Goal: Task Accomplishment & Management: Use online tool/utility

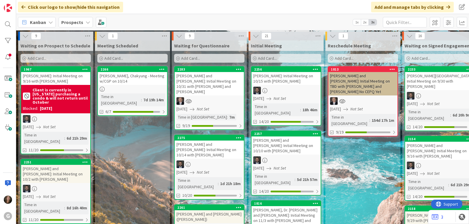
click at [81, 23] on b "Prospects" at bounding box center [72, 22] width 22 height 6
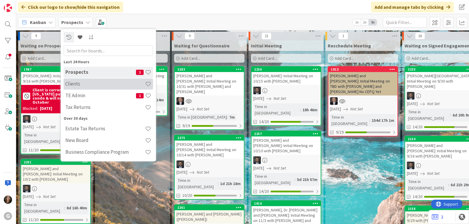
click at [84, 84] on h4 "Clients" at bounding box center [105, 84] width 80 height 6
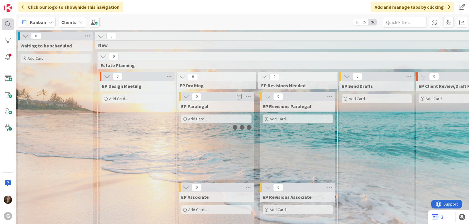
click at [6, 23] on div at bounding box center [8, 24] width 12 height 12
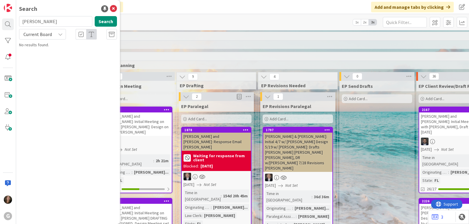
drag, startPoint x: 54, startPoint y: 23, endPoint x: 22, endPoint y: 23, distance: 31.4
click at [22, 23] on input "[PERSON_NAME]" at bounding box center [55, 21] width 73 height 11
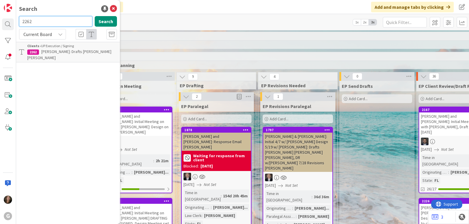
drag, startPoint x: 43, startPoint y: 21, endPoint x: 17, endPoint y: 21, distance: 26.1
click at [17, 21] on div "2262 Search" at bounding box center [68, 22] width 105 height 13
type input "2255"
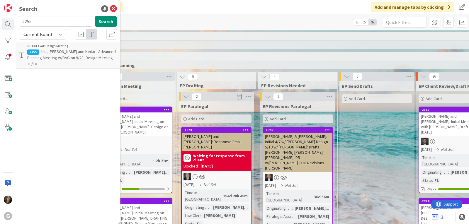
click at [46, 60] on span "Uki, [PERSON_NAME] and Keiko - Advanced Planning Meeting w/BAG on 9/23, Design …" at bounding box center [71, 58] width 89 height 18
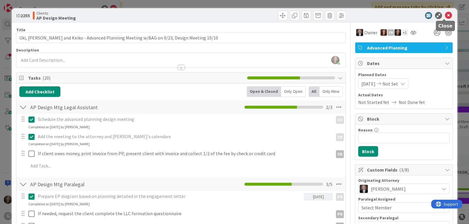
click at [445, 15] on icon at bounding box center [448, 15] width 7 height 7
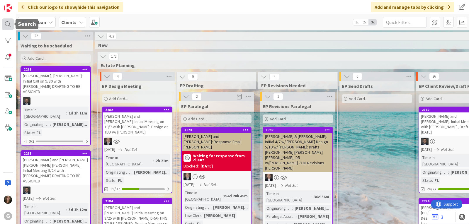
click at [9, 22] on div at bounding box center [8, 24] width 12 height 12
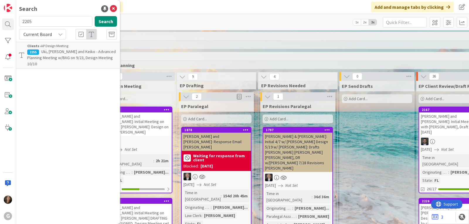
type input "2205"
click at [52, 54] on span "[PERSON_NAME] & [PERSON_NAME]: LMP Meeting on 9/16 w/CGP: Drafts" at bounding box center [69, 54] width 84 height 11
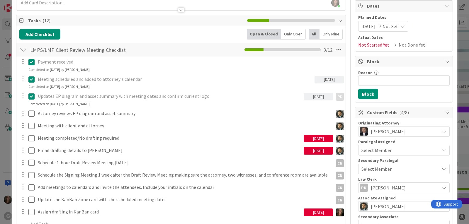
scroll to position [59, 0]
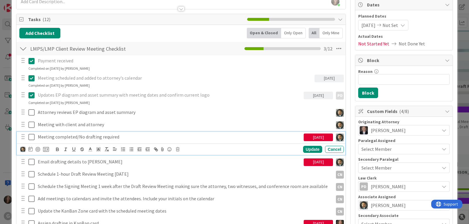
click at [107, 138] on p "Meeting completed/No drafting required" at bounding box center [170, 137] width 264 height 7
click at [178, 150] on icon at bounding box center [178, 150] width 4 height 4
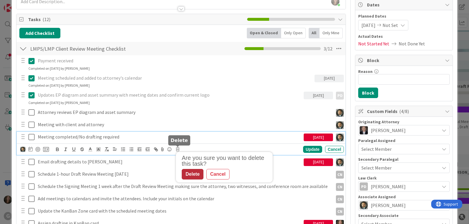
click at [187, 174] on div "Delete" at bounding box center [193, 174] width 22 height 11
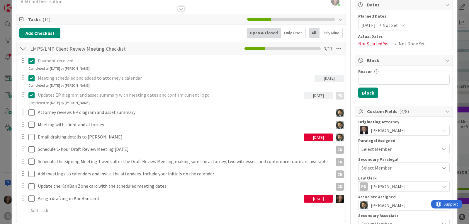
drag, startPoint x: 325, startPoint y: 136, endPoint x: 306, endPoint y: 136, distance: 19.6
click at [306, 136] on div "[DATE]" at bounding box center [318, 138] width 29 height 8
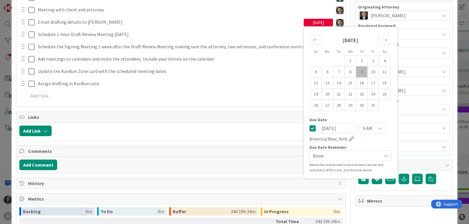
scroll to position [176, 0]
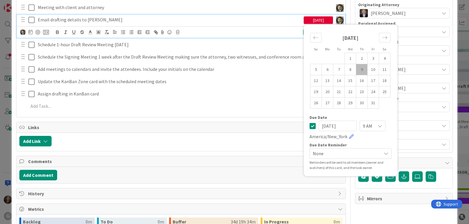
drag, startPoint x: 340, startPoint y: 127, endPoint x: 314, endPoint y: 125, distance: 25.6
click at [319, 125] on input "[DATE]" at bounding box center [338, 126] width 38 height 11
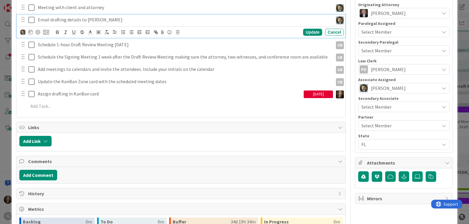
click at [322, 91] on div "[DATE]" at bounding box center [318, 95] width 29 height 8
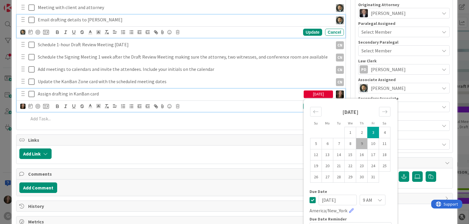
drag, startPoint x: 342, startPoint y: 187, endPoint x: 304, endPoint y: 190, distance: 38.6
click at [307, 190] on div "Su Mo Tu We Th Fr Sa [DATE] 1 2 3 4 5 6 7 8 9 10 11 12 13 14 15 16 17 18 19 20 …" at bounding box center [351, 175] width 88 height 146
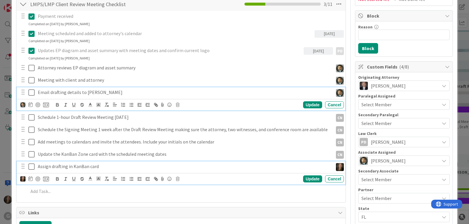
scroll to position [0, 0]
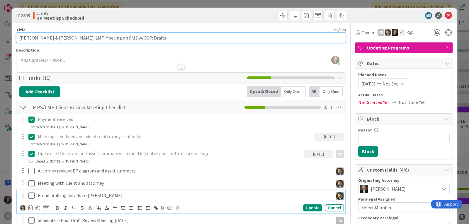
click at [168, 36] on input "[PERSON_NAME] & [PERSON_NAME]: LMP Meeting on 9/16 w/CGP: Drafts" at bounding box center [181, 38] width 330 height 11
type input "[PERSON_NAME] & [PERSON_NAME]: LMP Meeting on 9/16 w/CGP: Drafts TBD"
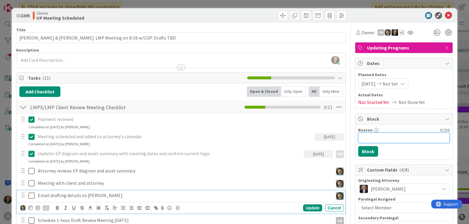
click at [385, 141] on input "Reason" at bounding box center [403, 138] width 91 height 11
type input "Waiting for client to provide all information"
click at [366, 150] on button "Block" at bounding box center [368, 151] width 20 height 11
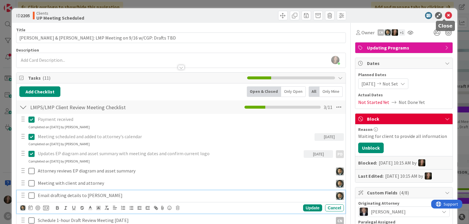
click at [445, 15] on icon at bounding box center [448, 15] width 7 height 7
